Goal: Navigation & Orientation: Find specific page/section

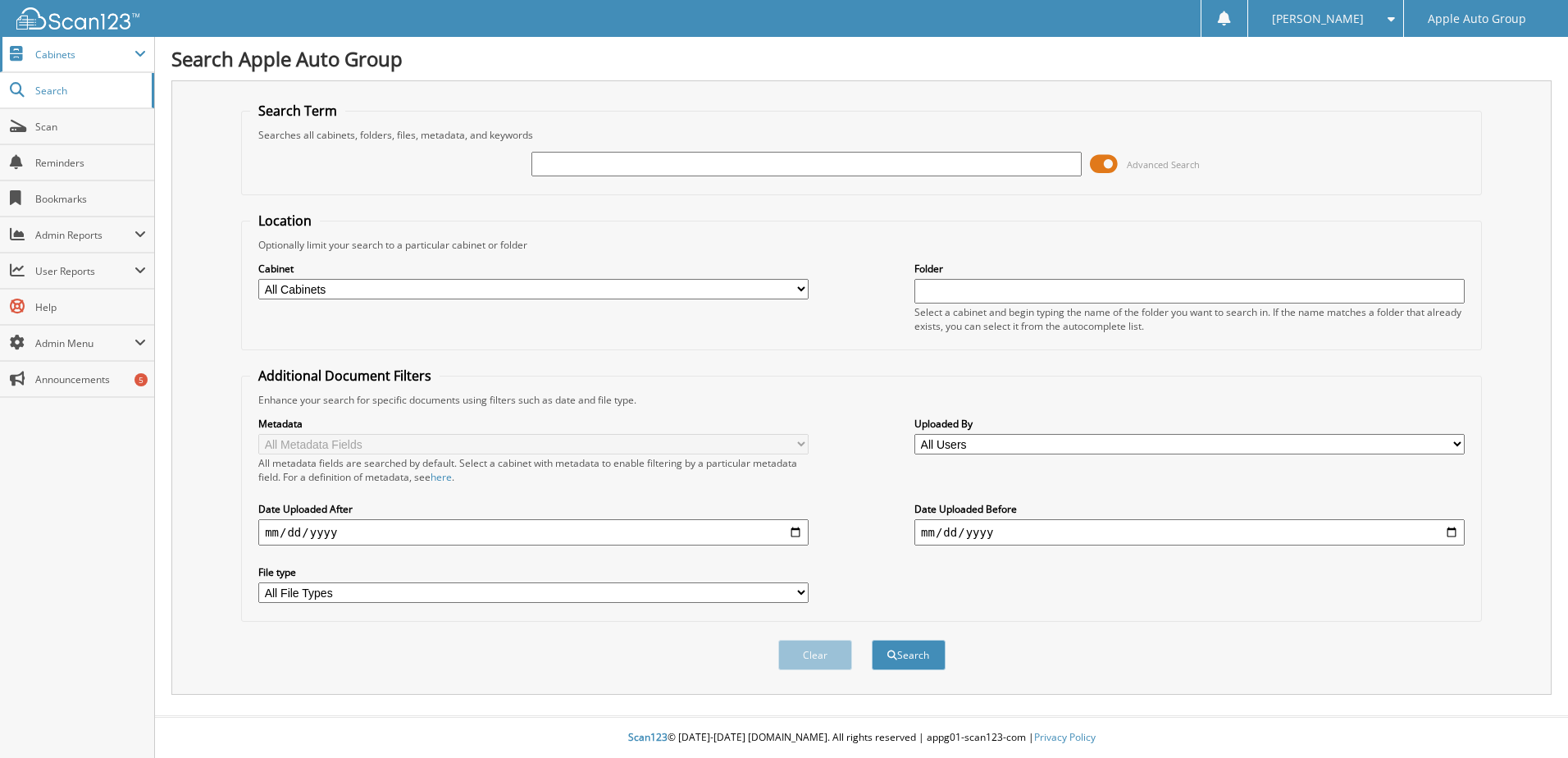
click at [53, 48] on span "Cabinets" at bounding box center [85, 55] width 99 height 14
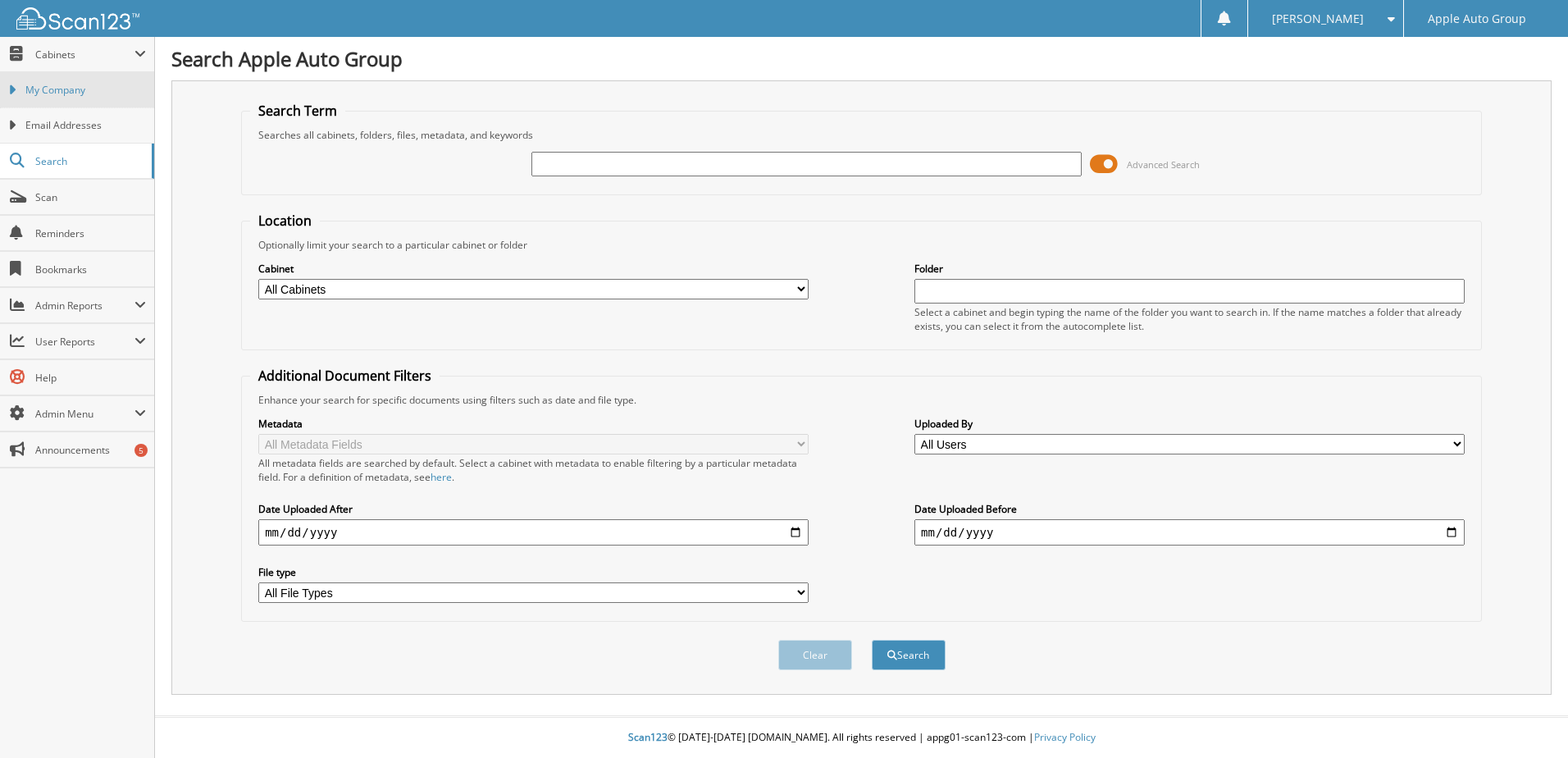
click at [98, 94] on span "My Company" at bounding box center [86, 90] width 121 height 15
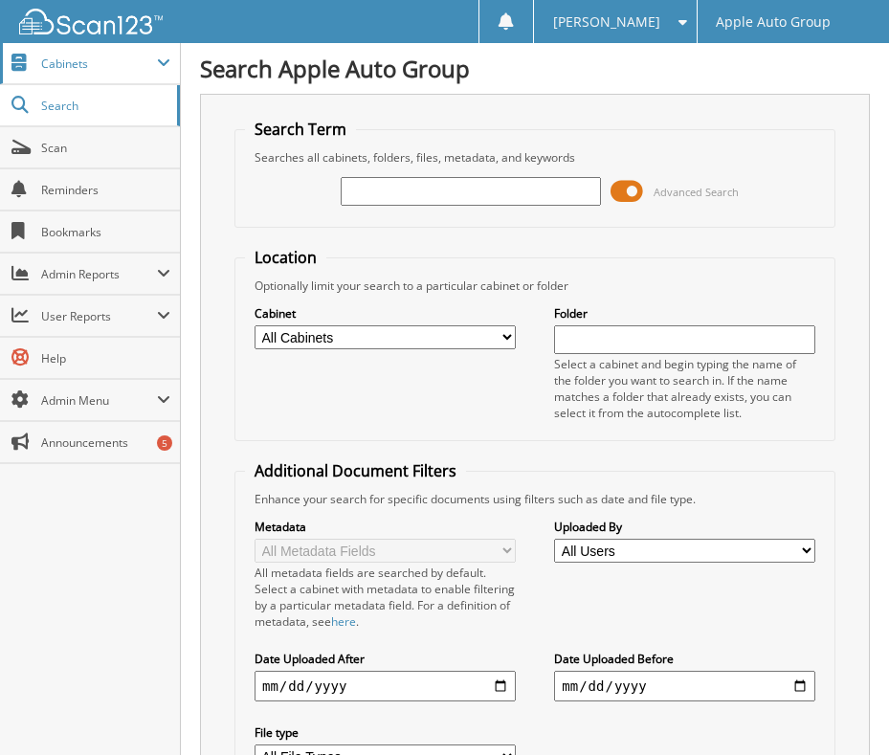
click at [86, 63] on span "Cabinets" at bounding box center [99, 64] width 116 height 16
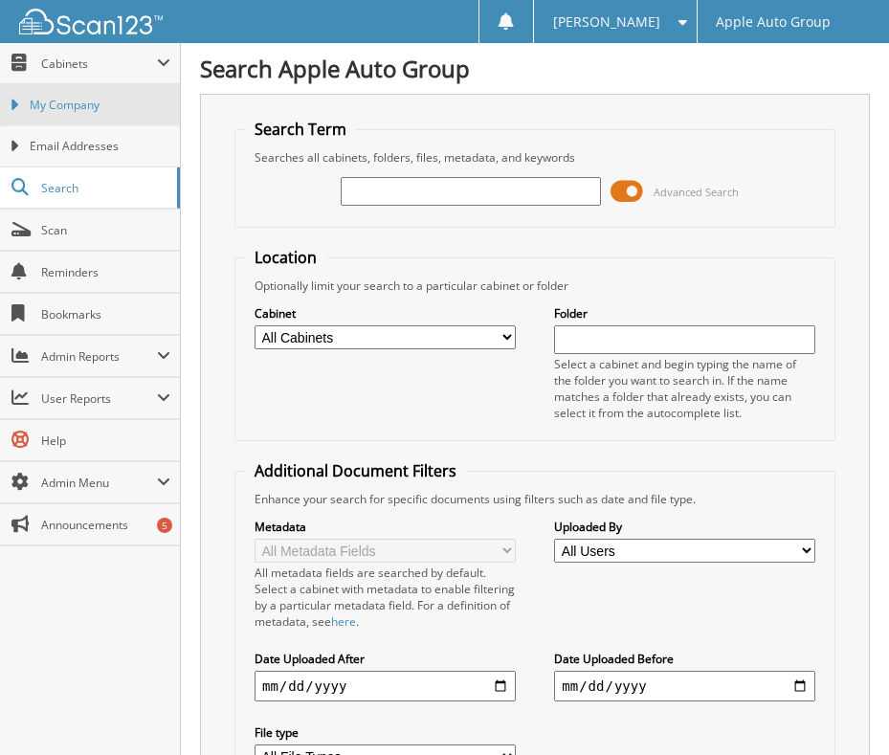
click at [82, 94] on link "My Company" at bounding box center [90, 104] width 180 height 41
